Goal: Information Seeking & Learning: Learn about a topic

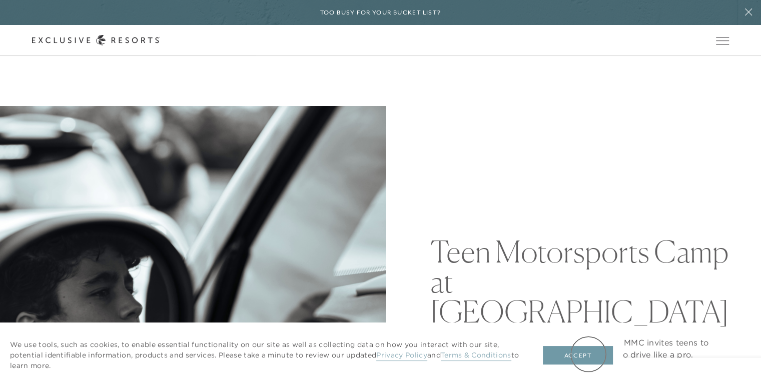
drag, startPoint x: 588, startPoint y: 354, endPoint x: 574, endPoint y: 341, distance: 19.5
click at [588, 353] on button "Accept" at bounding box center [578, 355] width 70 height 19
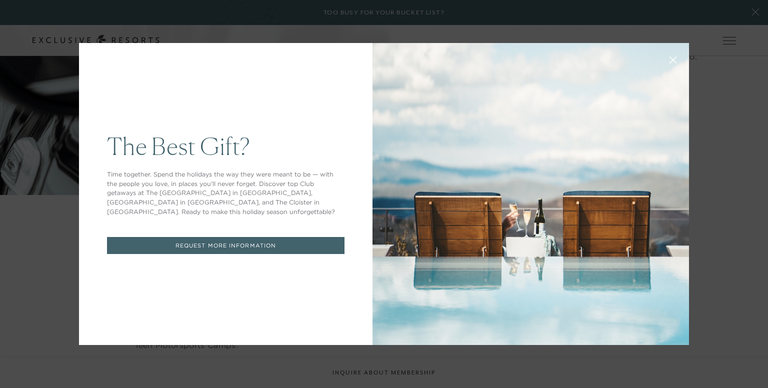
click at [668, 55] on button at bounding box center [673, 59] width 24 height 24
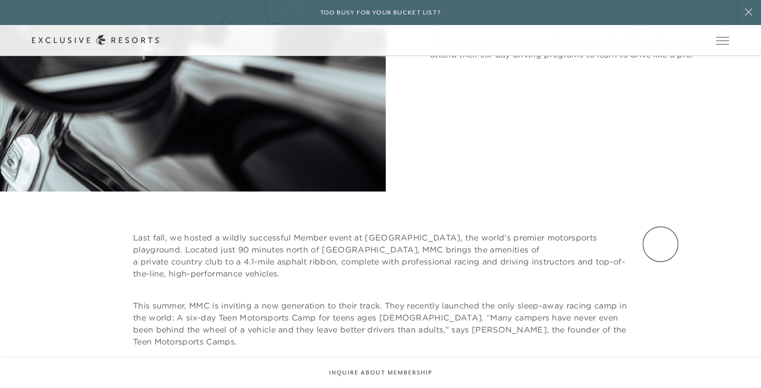
click at [668, 56] on header "Skip to main content Too busy for your bucket list? Not a bucket list. A bluepr…" at bounding box center [380, 28] width 761 height 56
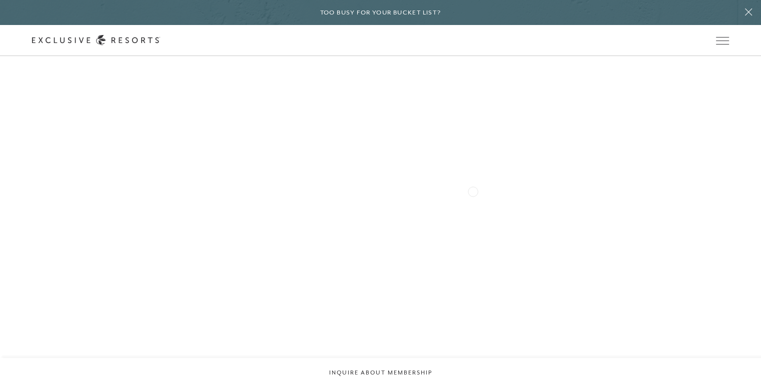
scroll to position [1651, 0]
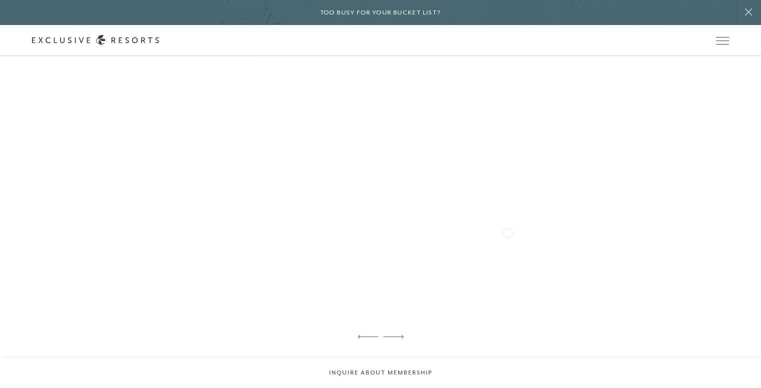
scroll to position [1851, 0]
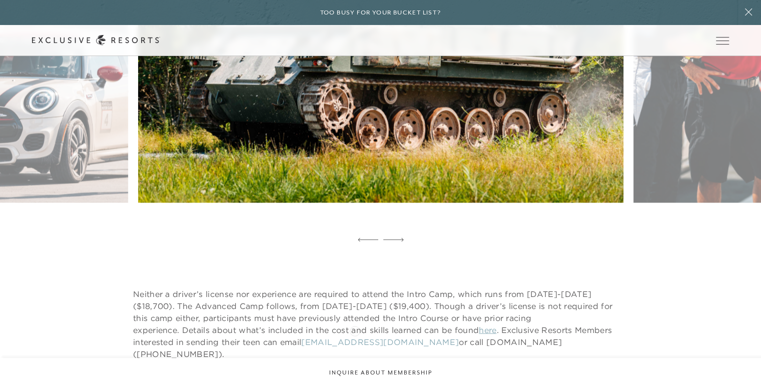
click at [479, 331] on link "here" at bounding box center [488, 330] width 18 height 10
